Goal: Find contact information: Find contact information

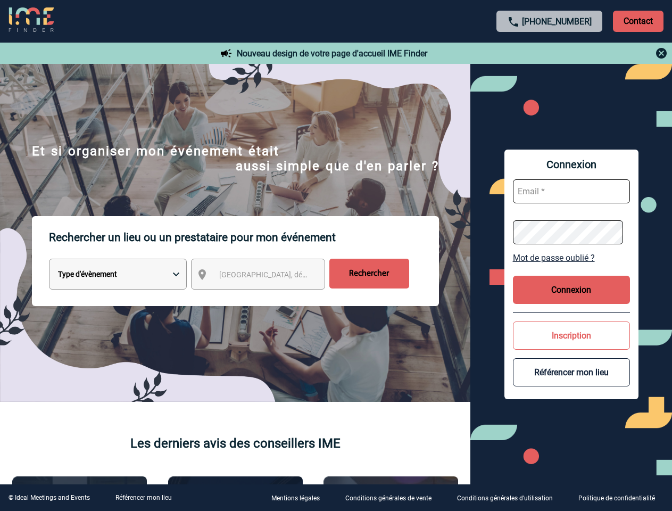
click at [336, 255] on p "Rechercher un lieu ou un prestataire pour mon événement" at bounding box center [244, 237] width 390 height 43
click at [638, 21] on p "Contact" at bounding box center [638, 21] width 51 height 21
click at [550, 53] on div at bounding box center [550, 53] width 237 height 13
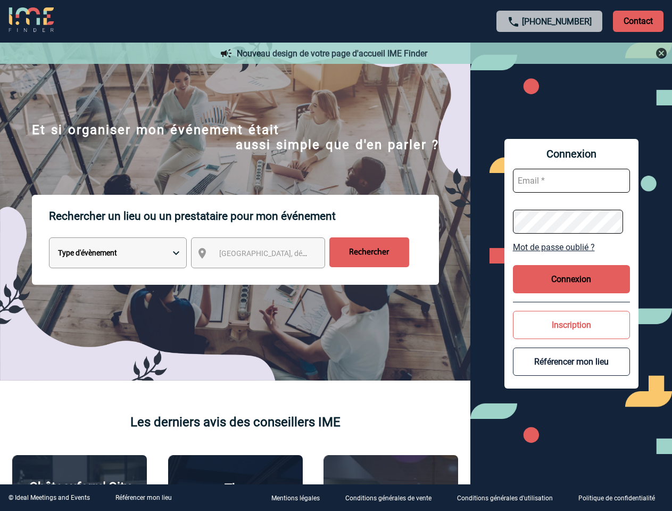
click at [268, 276] on div at bounding box center [202, 154] width 404 height 308
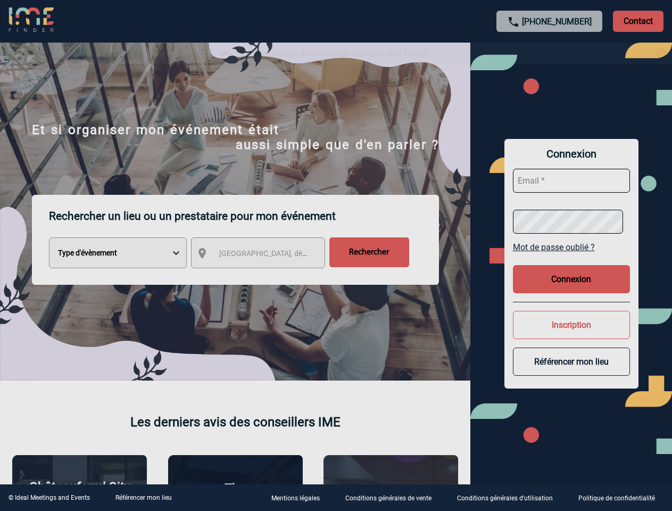
click at [572, 258] on div at bounding box center [336, 255] width 672 height 511
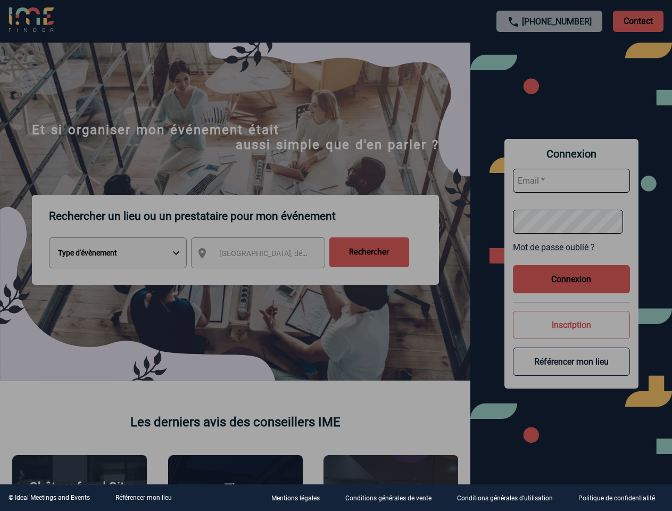
click at [572, 289] on div at bounding box center [336, 255] width 672 height 511
click at [572, 335] on div at bounding box center [336, 255] width 672 height 511
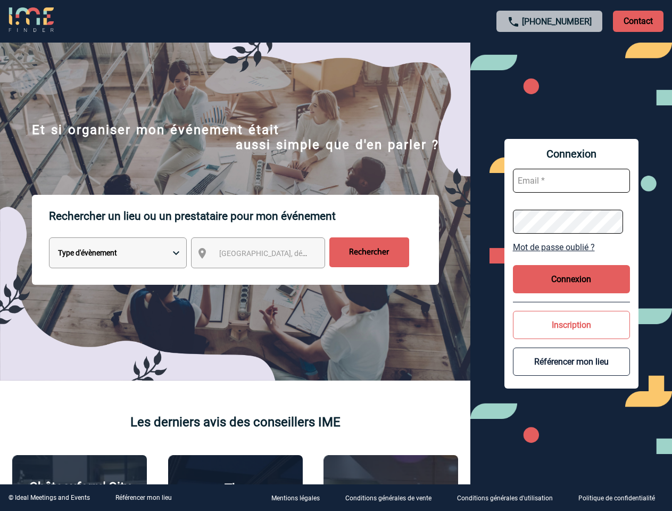
click at [572, 372] on button "Référencer mon lieu" at bounding box center [571, 361] width 117 height 28
click at [143, 498] on link "Référencer mon lieu" at bounding box center [143, 497] width 56 height 7
